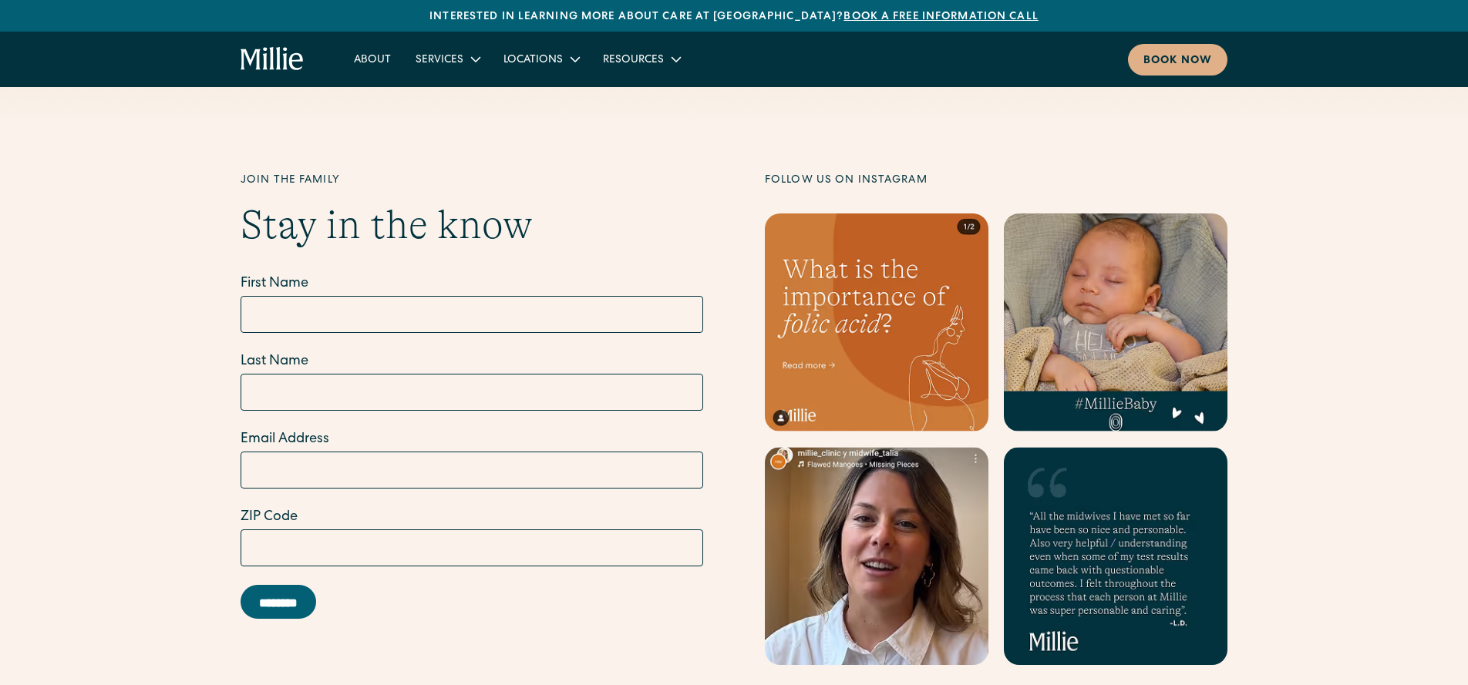
scroll to position [6243, 0]
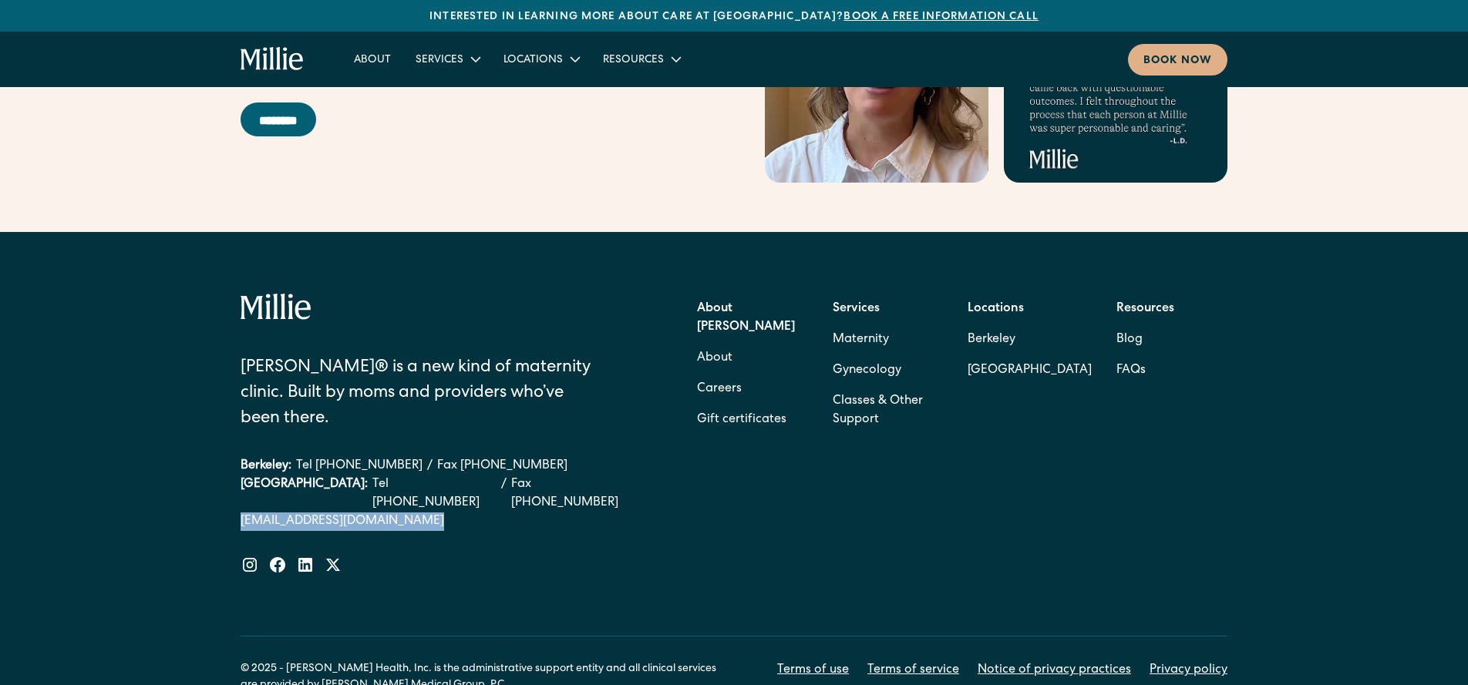
drag, startPoint x: 359, startPoint y: 436, endPoint x: 239, endPoint y: 417, distance: 121.7
click at [239, 417] on div "[PERSON_NAME]® is a new kind of maternity clinic. Built by moms and providers w…" at bounding box center [734, 494] width 1468 height 524
copy div "[EMAIL_ADDRESS][DOMAIN_NAME]"
